Goal: Find specific page/section: Find specific page/section

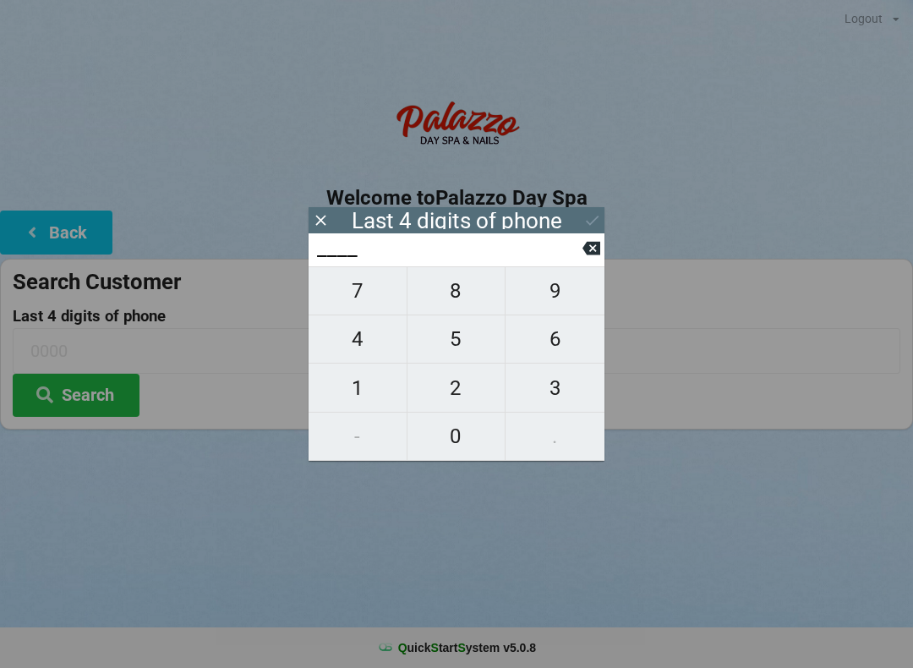
click at [368, 342] on span "4" at bounding box center [357, 338] width 98 height 35
type input "4___"
click at [453, 428] on span "0" at bounding box center [456, 435] width 98 height 35
type input "40__"
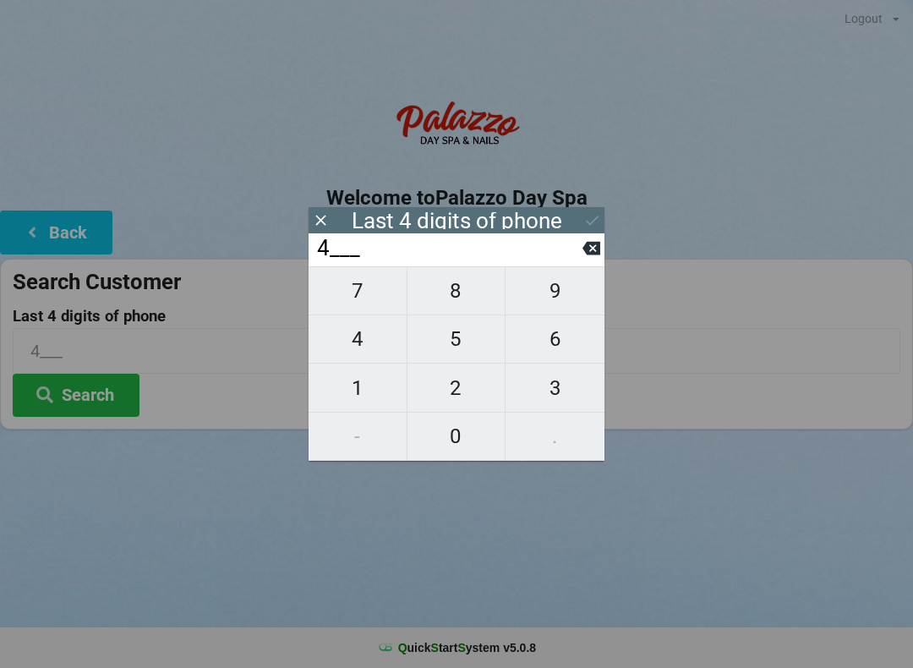
type input "40__"
click at [367, 386] on span "1" at bounding box center [357, 387] width 98 height 35
type input "401_"
click at [362, 297] on span "7" at bounding box center [357, 290] width 98 height 35
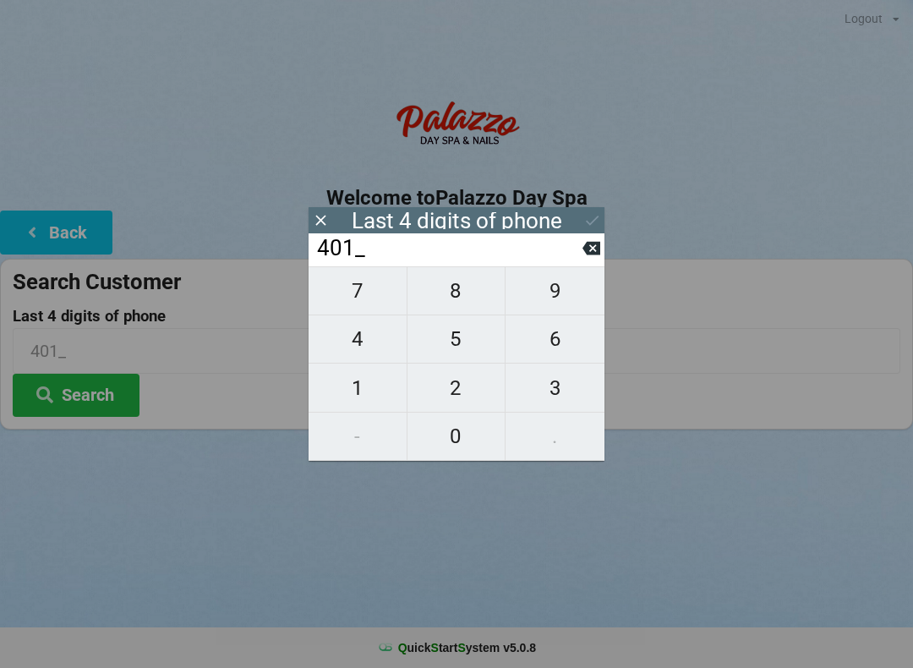
type input "4017"
click at [447, 292] on div "7 8 9 4 5 6 1 2 3 - 0 ." at bounding box center [456, 363] width 296 height 194
click at [576, 254] on input "4017" at bounding box center [448, 248] width 267 height 27
click at [582, 244] on button at bounding box center [591, 248] width 18 height 23
click at [582, 248] on icon at bounding box center [591, 248] width 18 height 18
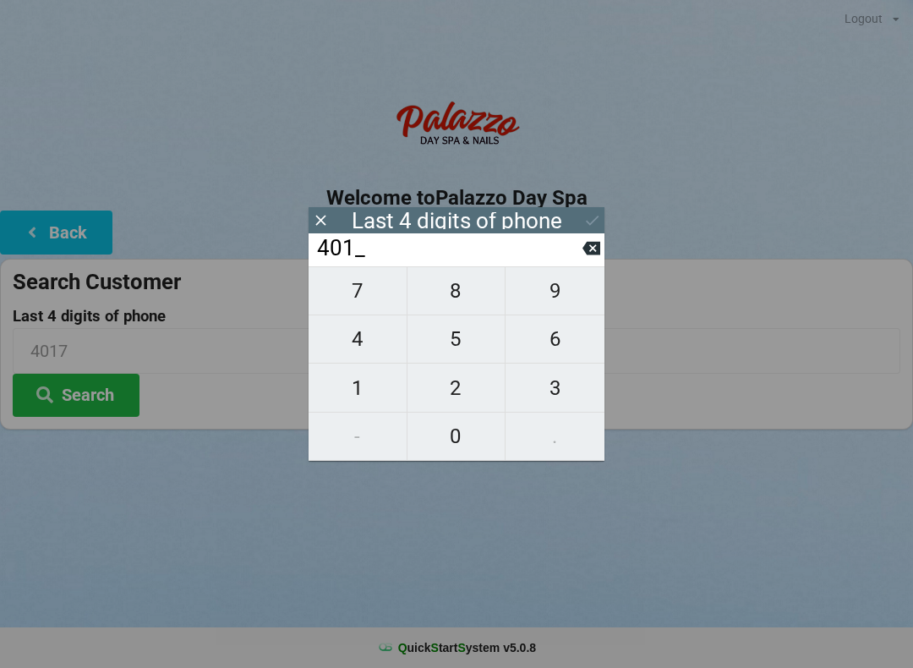
type input "40__"
click at [365, 298] on span "7" at bounding box center [357, 290] width 98 height 35
type input "407_"
click at [359, 292] on span "7" at bounding box center [357, 290] width 98 height 35
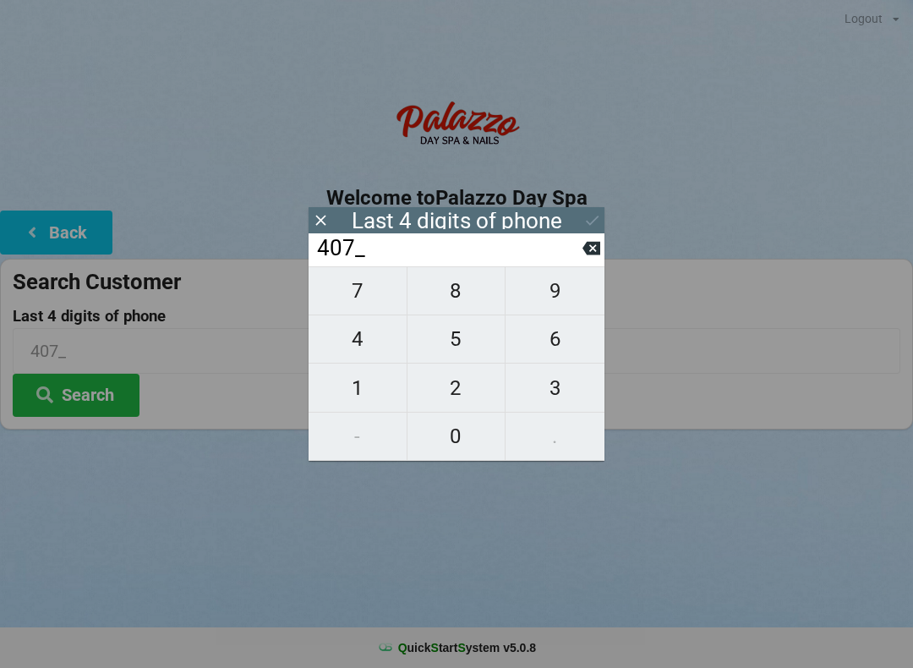
type input "4077"
click at [441, 290] on div "7 8 9 4 5 6 1 2 3 - 0 ." at bounding box center [456, 363] width 296 height 194
click at [595, 253] on icon at bounding box center [591, 249] width 18 height 14
click at [582, 253] on icon at bounding box center [591, 248] width 18 height 18
click at [580, 251] on input "40__" at bounding box center [448, 248] width 267 height 27
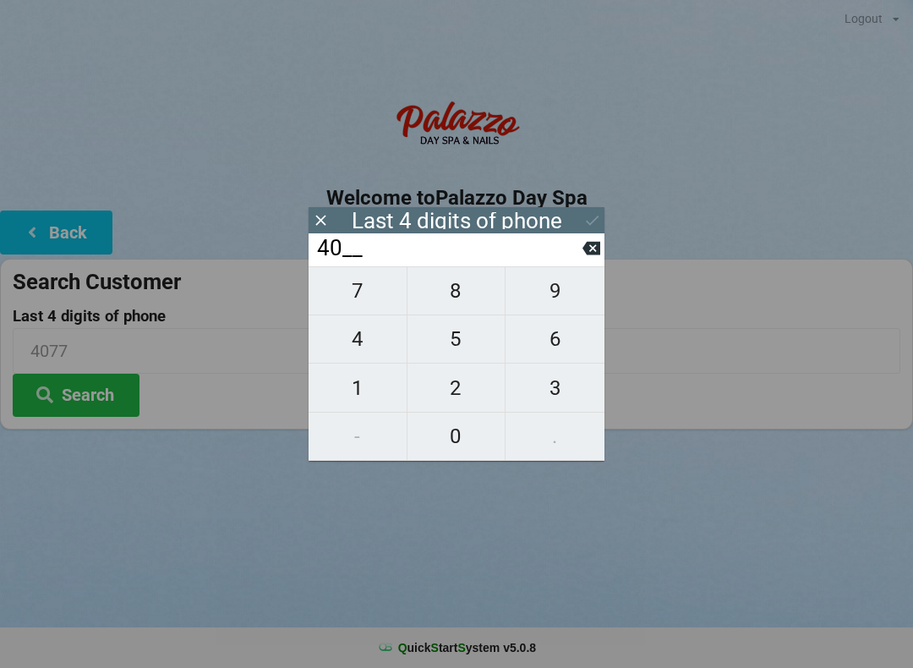
click at [578, 252] on input "40__" at bounding box center [448, 248] width 267 height 27
click at [574, 256] on input "40__" at bounding box center [448, 248] width 267 height 27
click at [579, 258] on input "40__" at bounding box center [448, 248] width 267 height 27
click at [583, 254] on icon at bounding box center [591, 249] width 18 height 14
click at [587, 245] on icon at bounding box center [591, 248] width 18 height 18
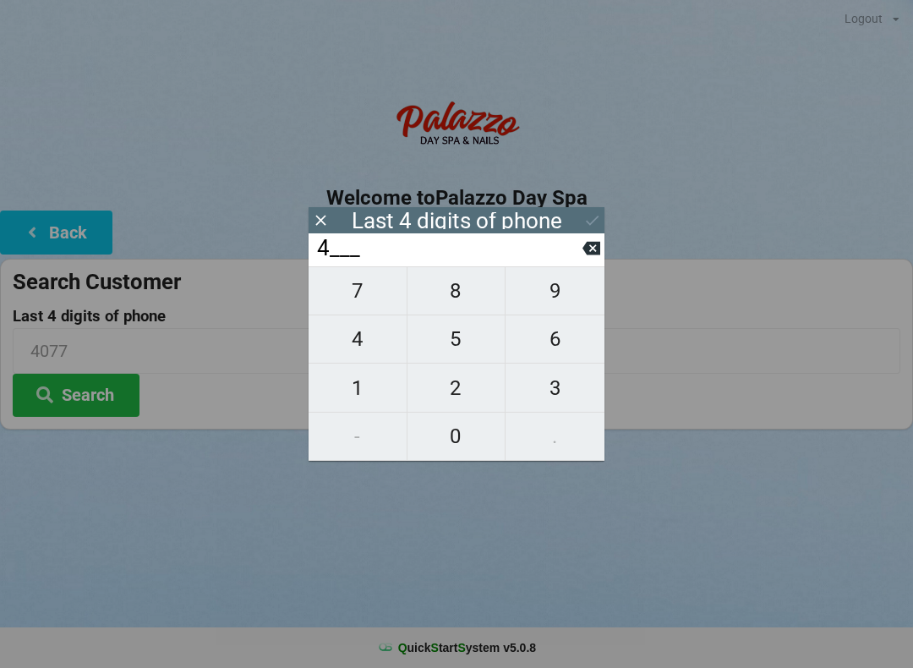
type input "____"
click at [580, 237] on input "____" at bounding box center [448, 248] width 267 height 27
click at [580, 238] on input "____" at bounding box center [448, 248] width 267 height 27
click at [376, 292] on span "7" at bounding box center [357, 290] width 98 height 35
type input "7___"
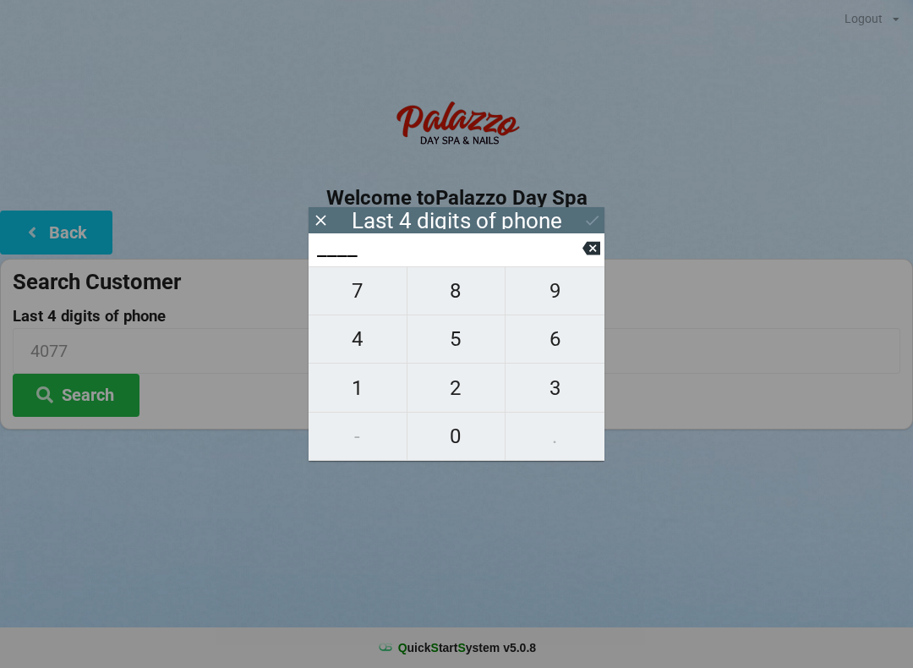
type input "7___"
click at [447, 289] on span "8" at bounding box center [456, 290] width 98 height 35
type input "78__"
click at [445, 382] on span "2" at bounding box center [456, 387] width 98 height 35
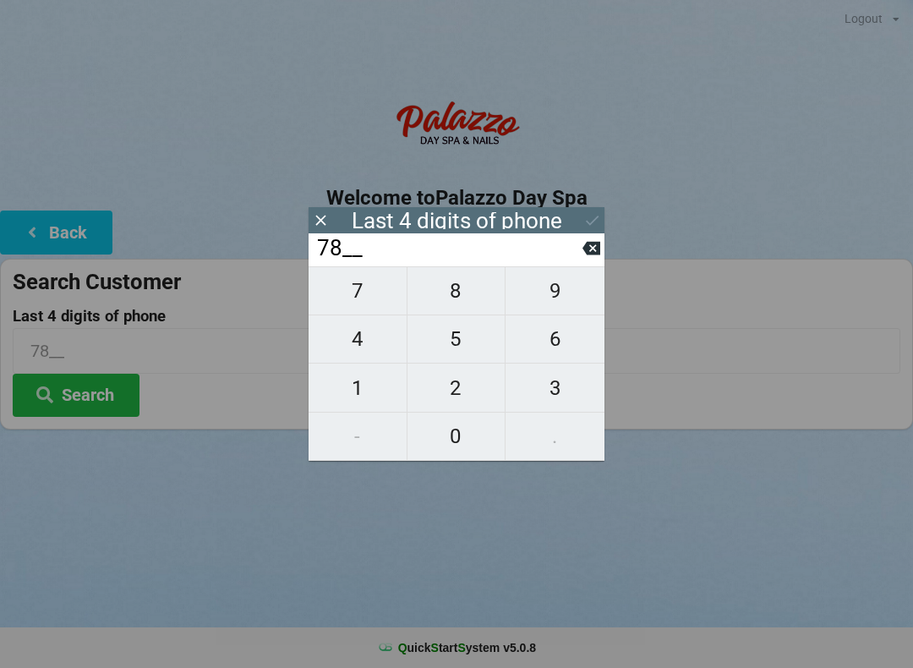
type input "782_"
click at [372, 341] on span "4" at bounding box center [357, 338] width 98 height 35
type input "7824"
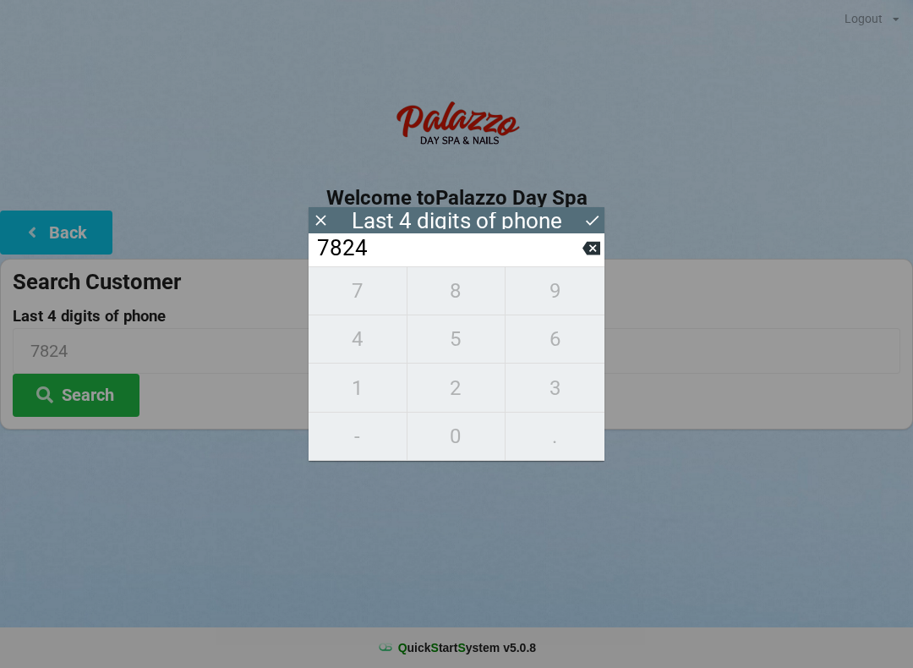
click at [587, 217] on icon at bounding box center [592, 220] width 18 height 18
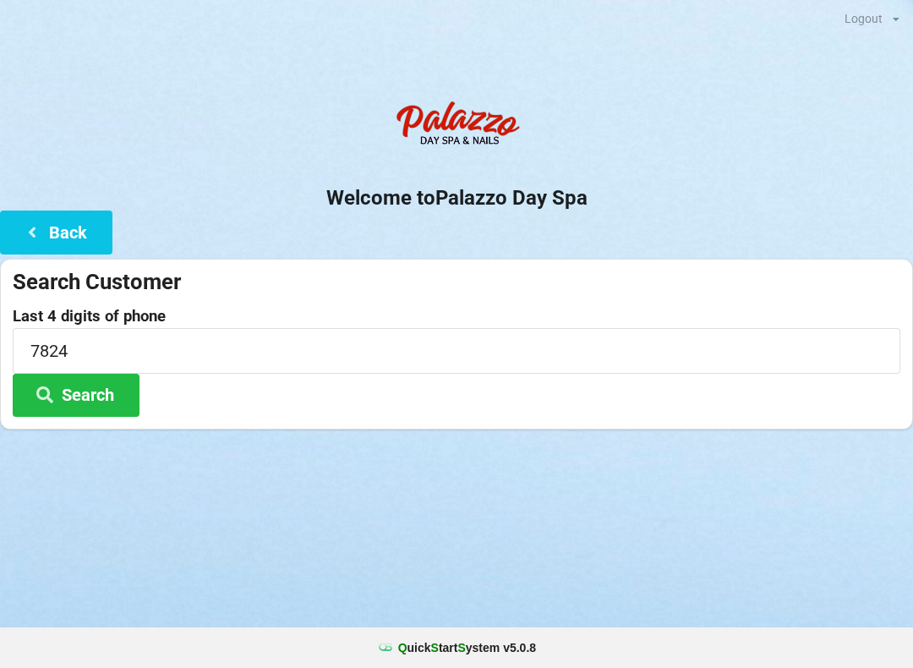
click at [98, 401] on button "Search" at bounding box center [76, 395] width 127 height 43
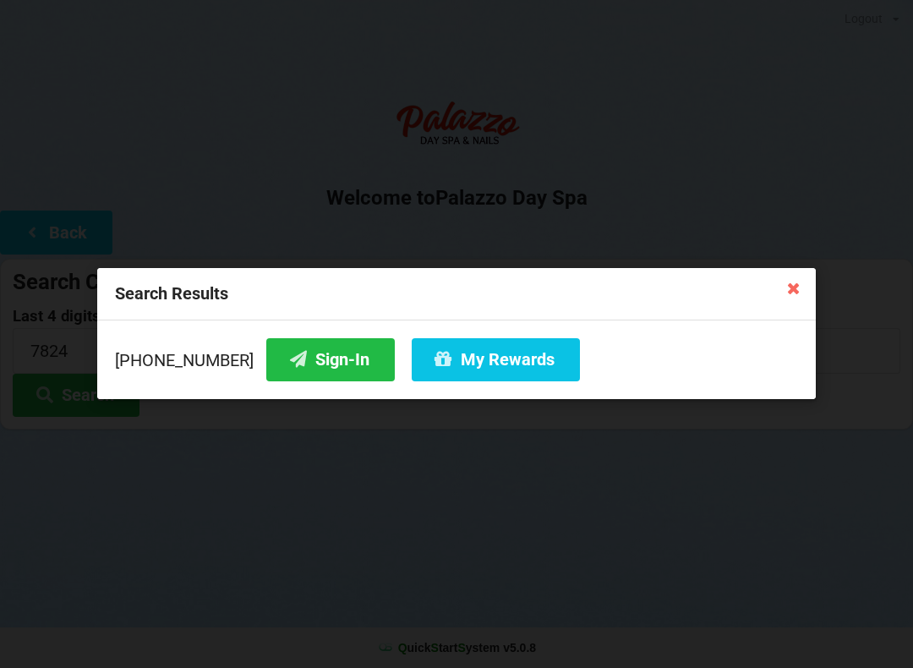
click at [315, 360] on button "Sign-In" at bounding box center [330, 359] width 128 height 43
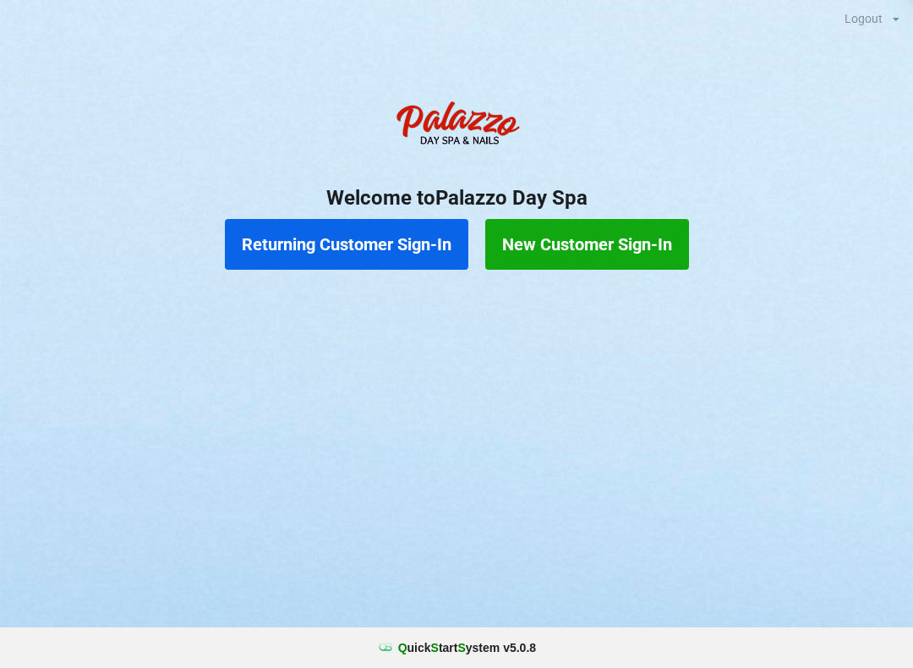
click at [407, 241] on button "Returning Customer Sign-In" at bounding box center [346, 244] width 243 height 51
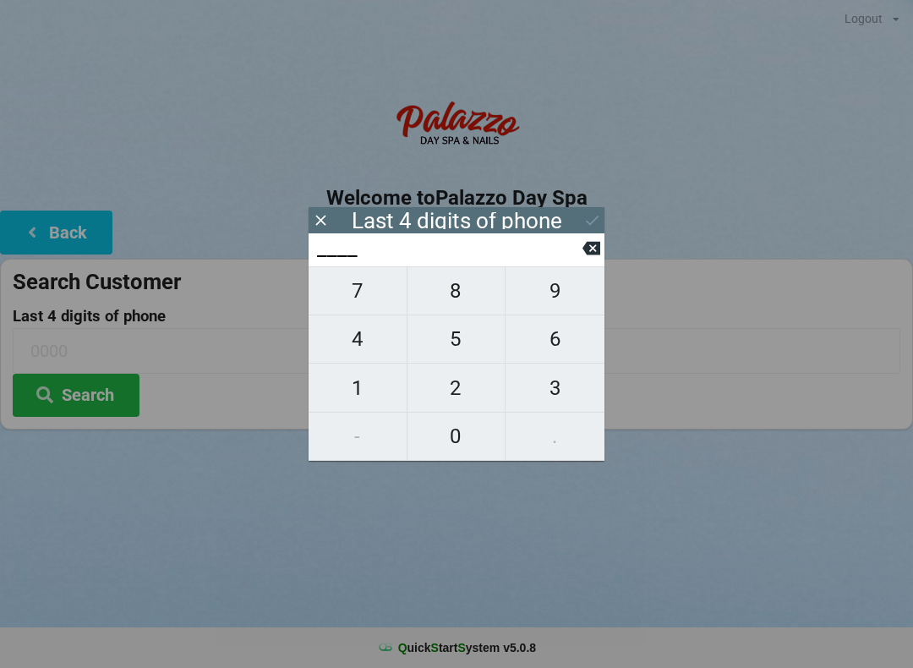
click at [555, 391] on span "3" at bounding box center [554, 387] width 99 height 35
type input "3___"
click at [591, 247] on icon at bounding box center [591, 248] width 18 height 18
click at [562, 378] on span "3" at bounding box center [554, 387] width 99 height 35
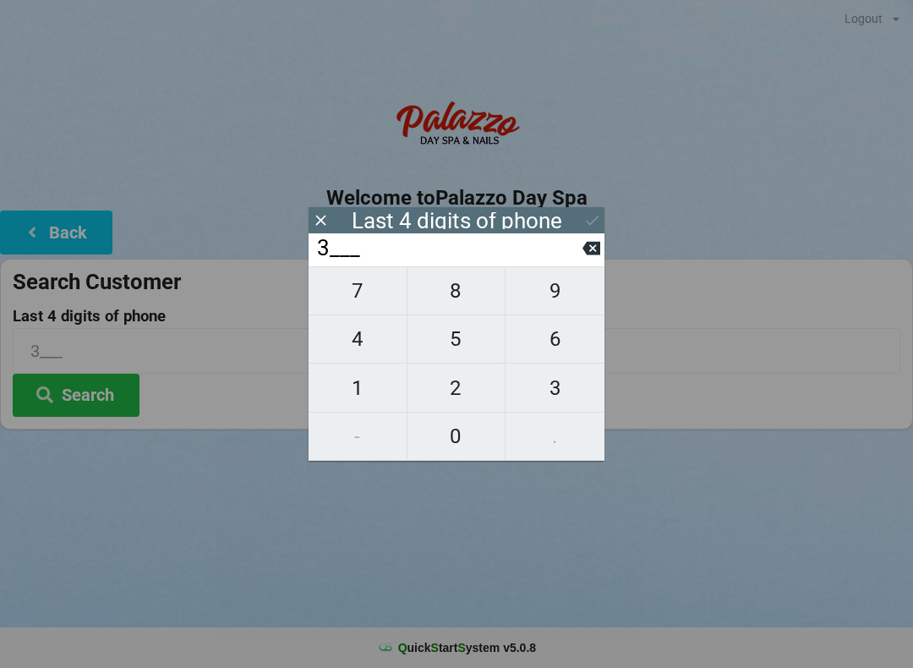
click at [467, 390] on span "2" at bounding box center [456, 387] width 98 height 35
type input "32__"
click at [356, 379] on span "1" at bounding box center [357, 387] width 98 height 35
type input "321_"
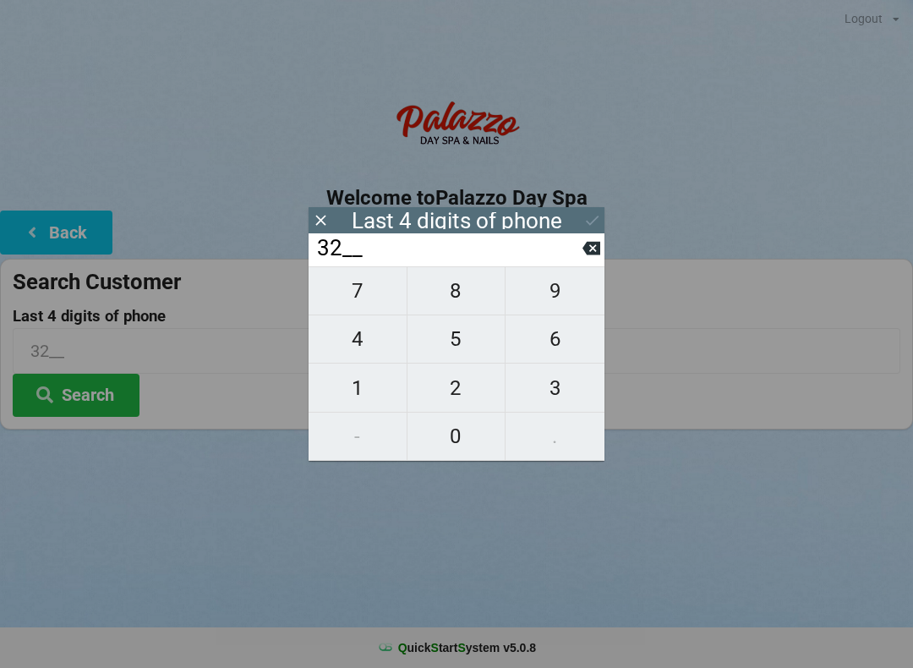
type input "321_"
click at [558, 434] on div "7 8 9 4 5 6 1 2 3 - 0 ." at bounding box center [456, 363] width 296 height 194
click at [583, 257] on icon at bounding box center [591, 248] width 18 height 18
click at [587, 255] on icon at bounding box center [591, 249] width 18 height 14
click at [580, 248] on input "3___" at bounding box center [448, 248] width 267 height 27
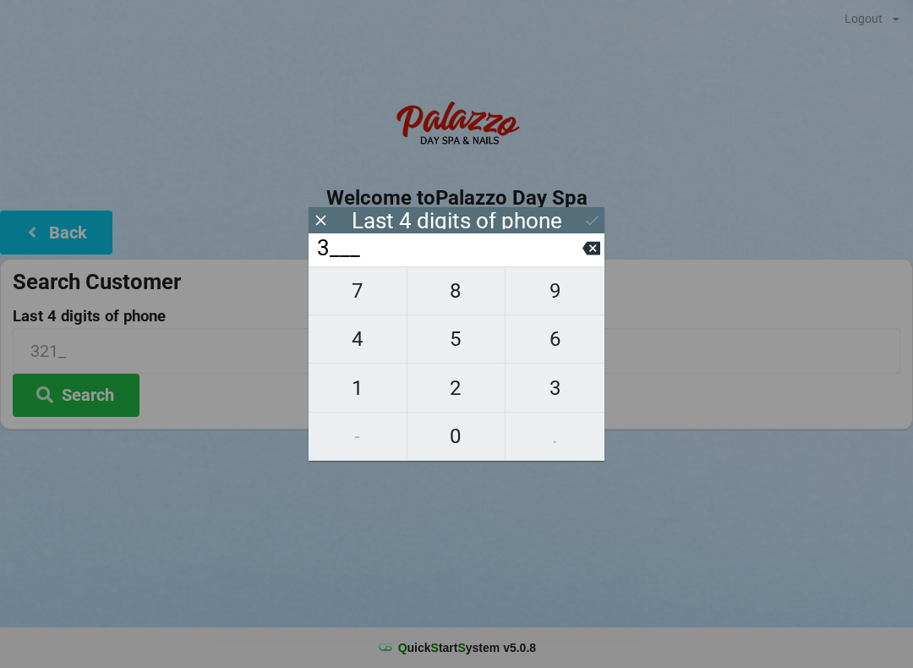
click at [584, 244] on button at bounding box center [591, 248] width 18 height 23
click at [544, 357] on span "6" at bounding box center [554, 338] width 99 height 35
type input "6___"
click at [540, 357] on span "6" at bounding box center [554, 338] width 99 height 35
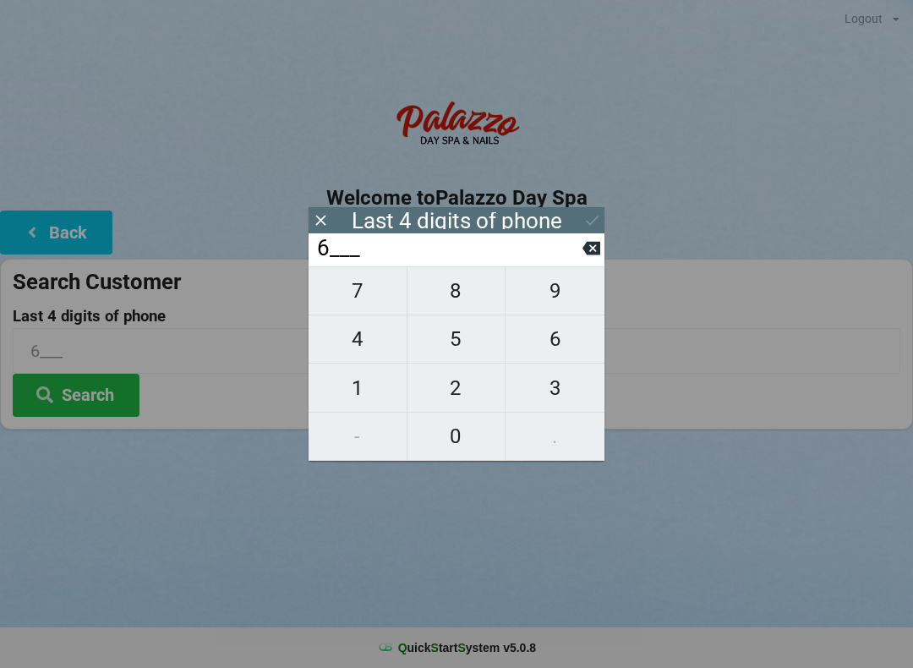
type input "66__"
click at [467, 406] on span "2" at bounding box center [456, 387] width 98 height 35
type input "662_"
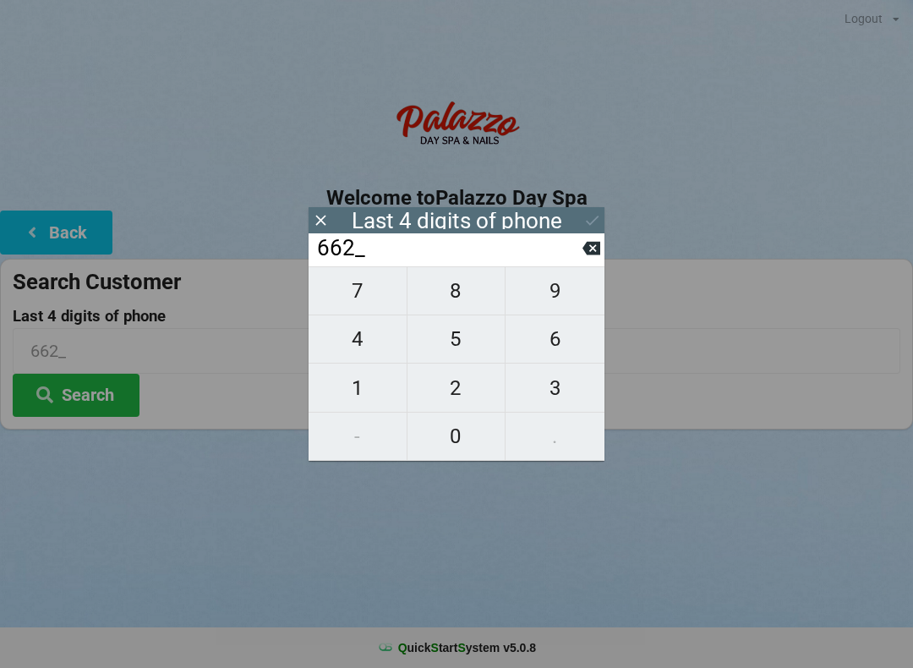
click at [466, 346] on span "5" at bounding box center [456, 338] width 98 height 35
type input "6625"
click at [592, 224] on icon at bounding box center [592, 220] width 18 height 18
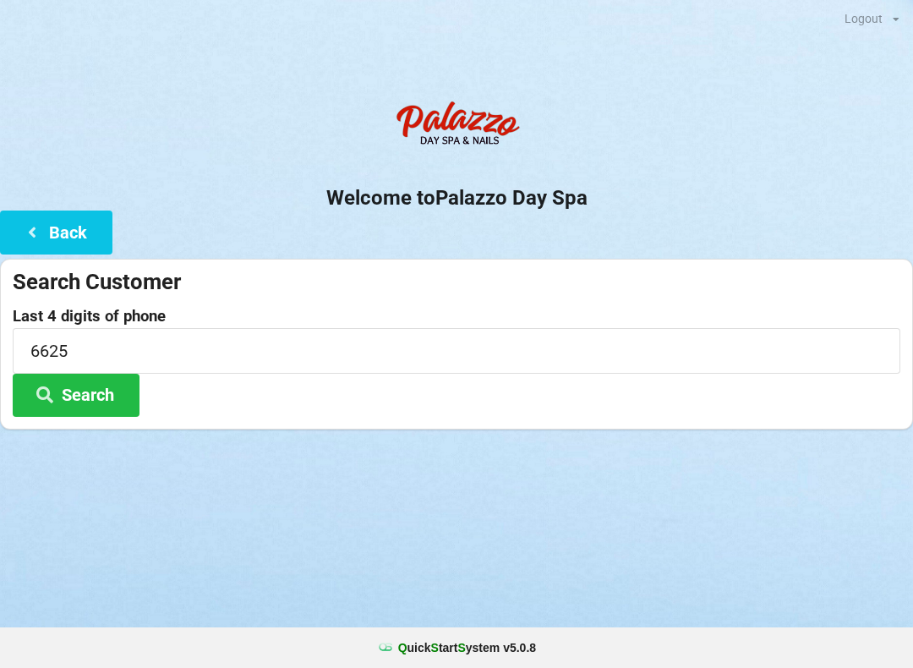
click at [119, 397] on button "Search" at bounding box center [76, 395] width 127 height 43
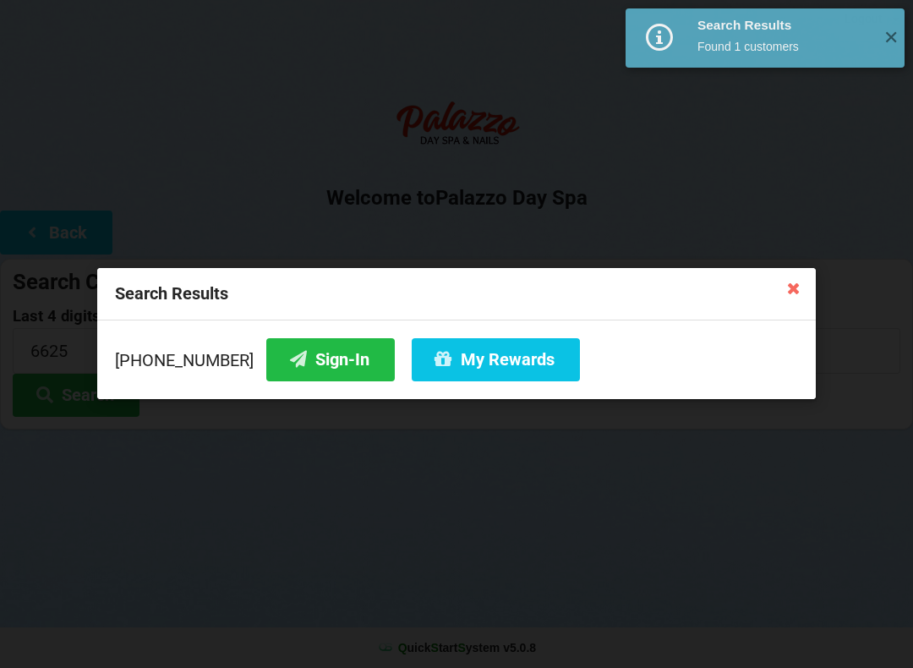
click at [317, 353] on button "Sign-In" at bounding box center [330, 359] width 128 height 43
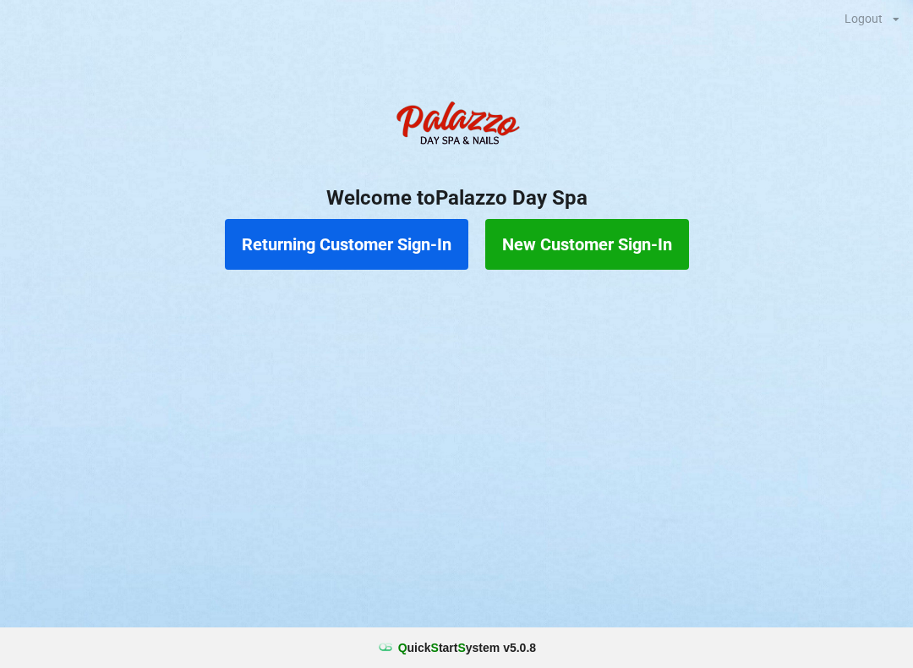
click at [341, 242] on button "Returning Customer Sign-In" at bounding box center [346, 244] width 243 height 51
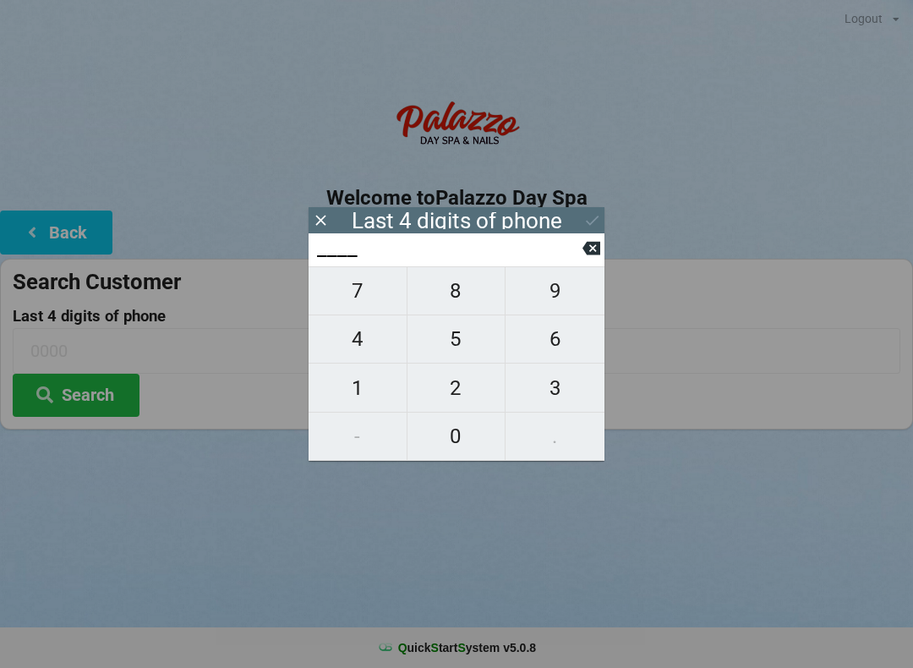
click at [369, 343] on span "4" at bounding box center [357, 338] width 98 height 35
type input "4___"
click at [558, 337] on span "6" at bounding box center [554, 338] width 99 height 35
type input "46__"
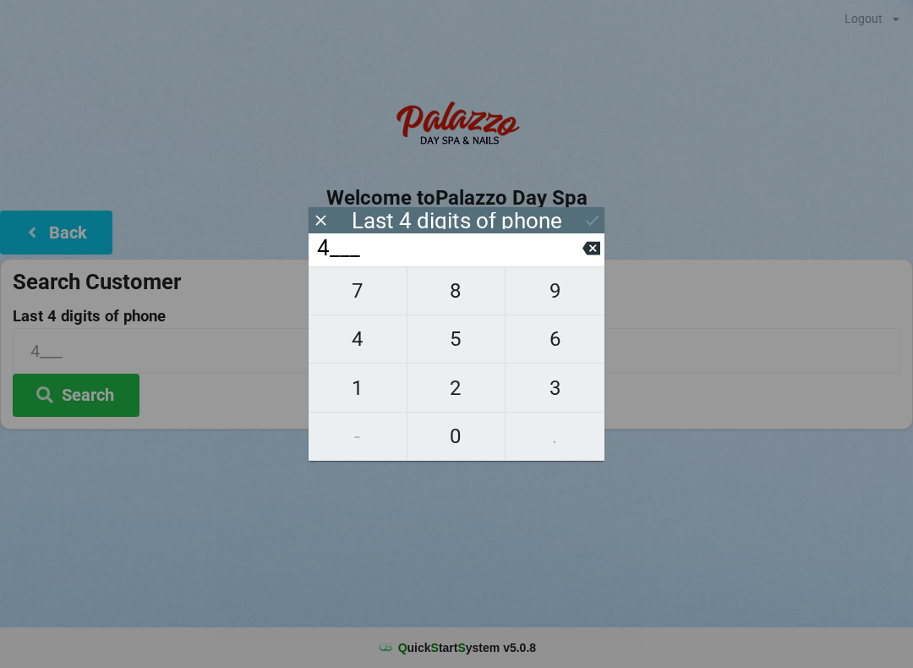
type input "46__"
click at [370, 343] on span "4" at bounding box center [357, 338] width 98 height 35
type input "464_"
click at [460, 347] on span "5" at bounding box center [456, 338] width 98 height 35
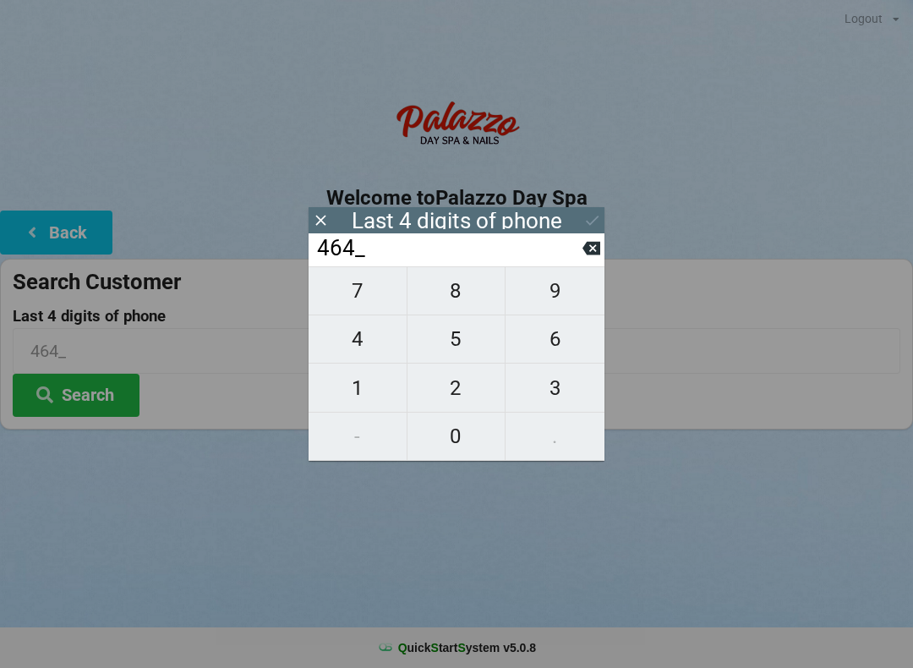
type input "4645"
click at [78, 390] on button "Search" at bounding box center [76, 395] width 127 height 43
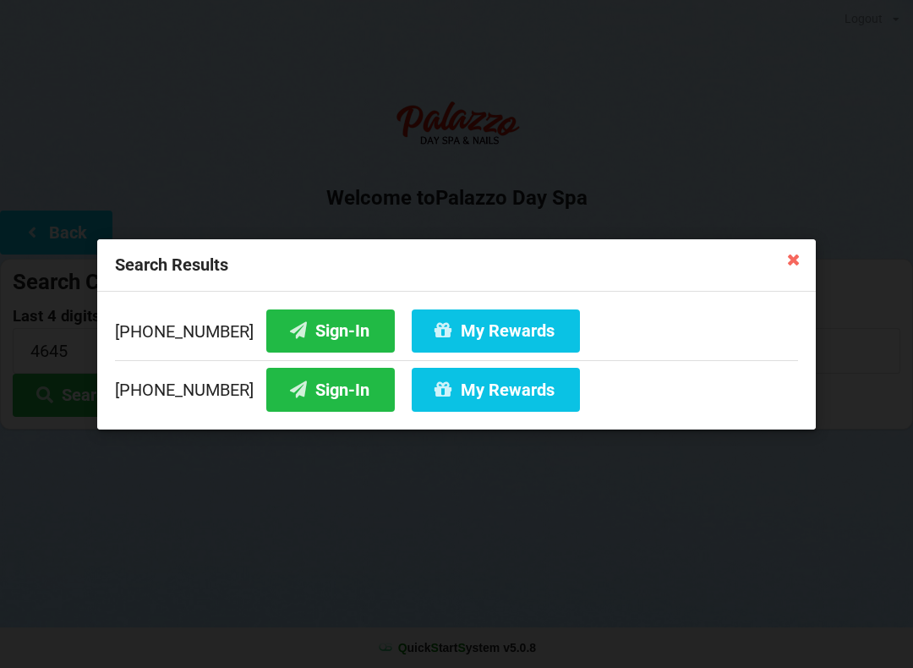
click at [315, 336] on button "Sign-In" at bounding box center [330, 329] width 128 height 43
